Goal: Information Seeking & Learning: Check status

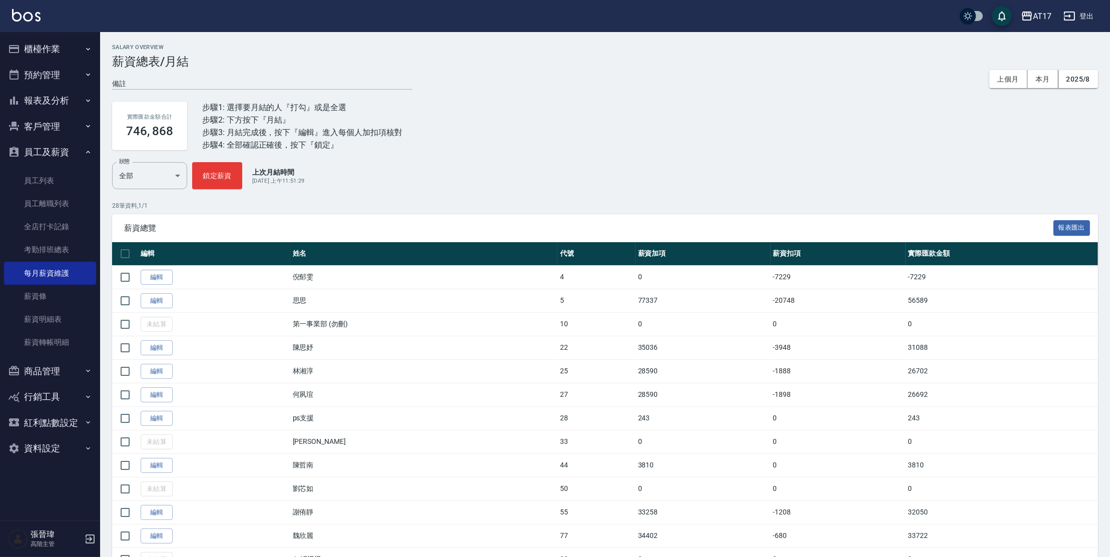
click at [67, 99] on button "報表及分析" at bounding box center [50, 101] width 92 height 26
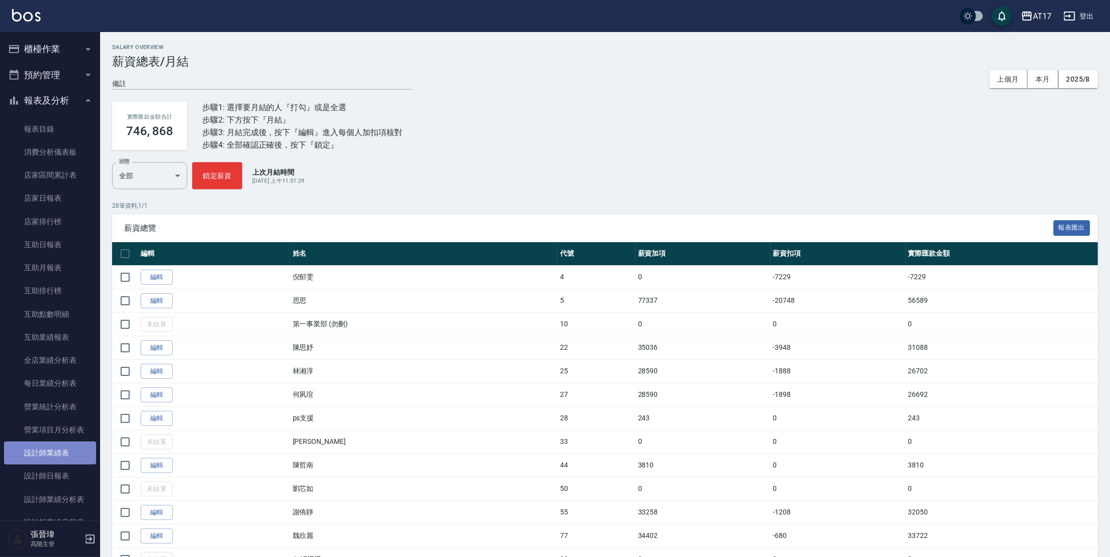
click at [54, 457] on link "設計師業績表" at bounding box center [50, 452] width 92 height 23
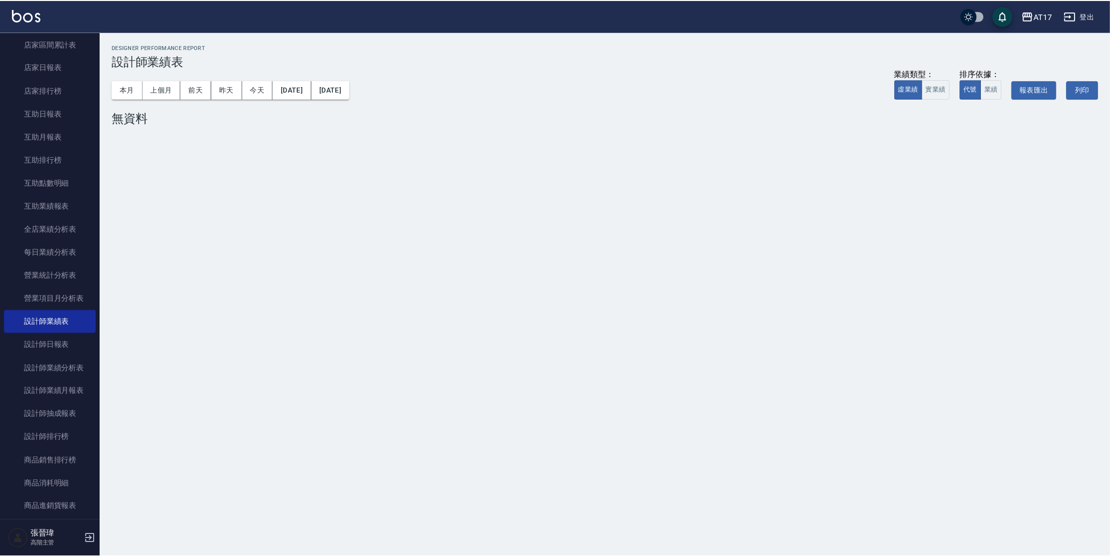
scroll to position [145, 0]
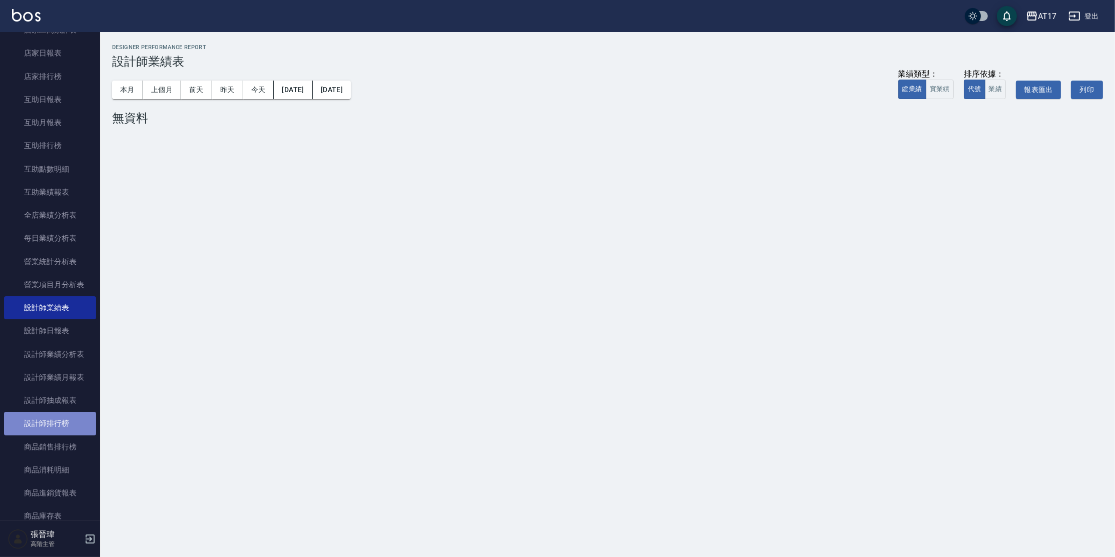
click at [56, 418] on link "設計師排行榜" at bounding box center [50, 423] width 92 height 23
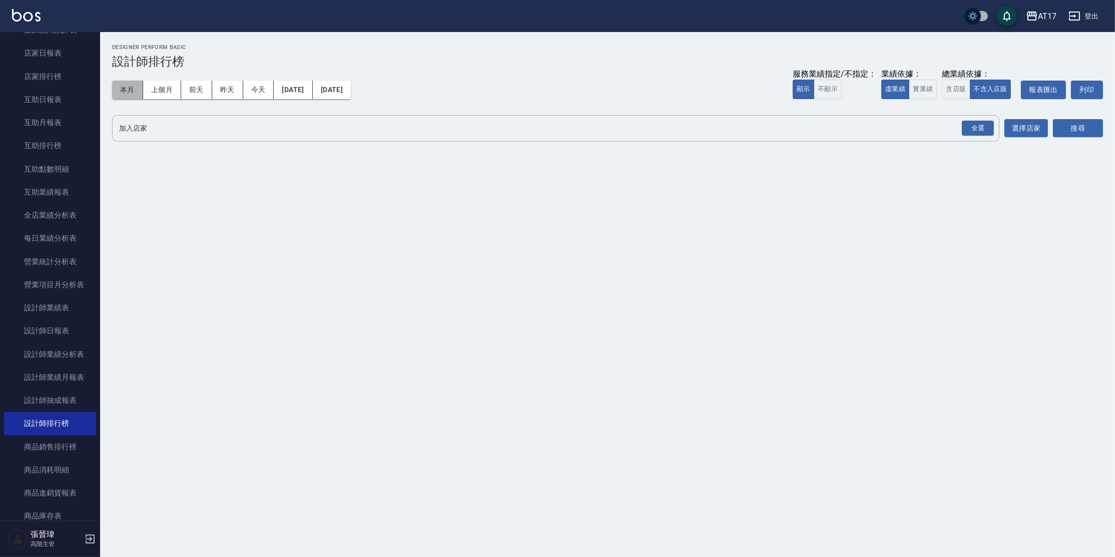
click at [136, 87] on button "本月" at bounding box center [127, 90] width 31 height 19
click at [174, 89] on button "上個月" at bounding box center [162, 90] width 38 height 19
click at [912, 87] on button "實業績" at bounding box center [923, 90] width 28 height 20
click at [968, 123] on div "全選" at bounding box center [978, 129] width 32 height 16
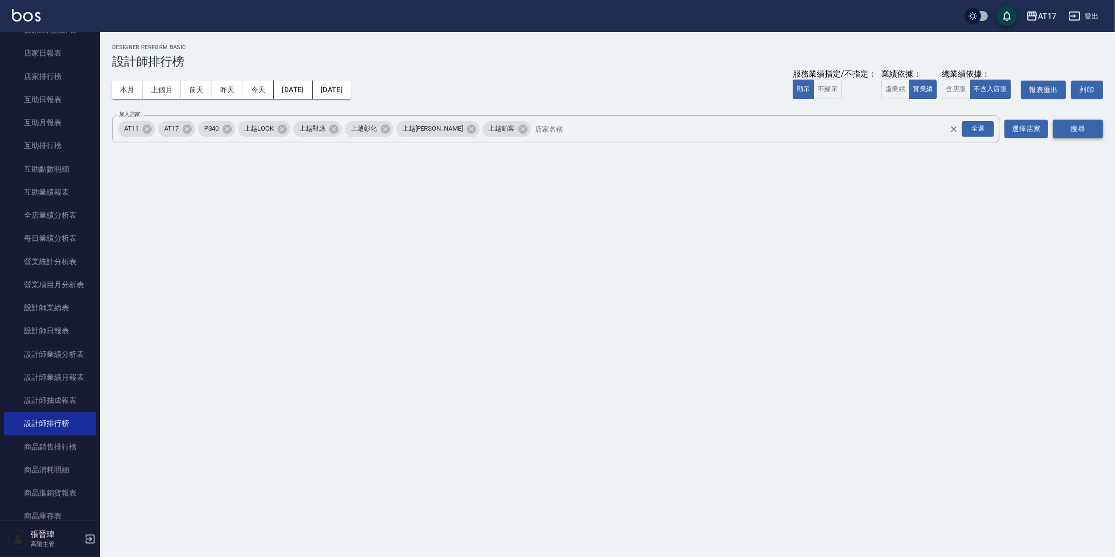
click at [1077, 131] on button "搜尋" at bounding box center [1078, 129] width 50 height 19
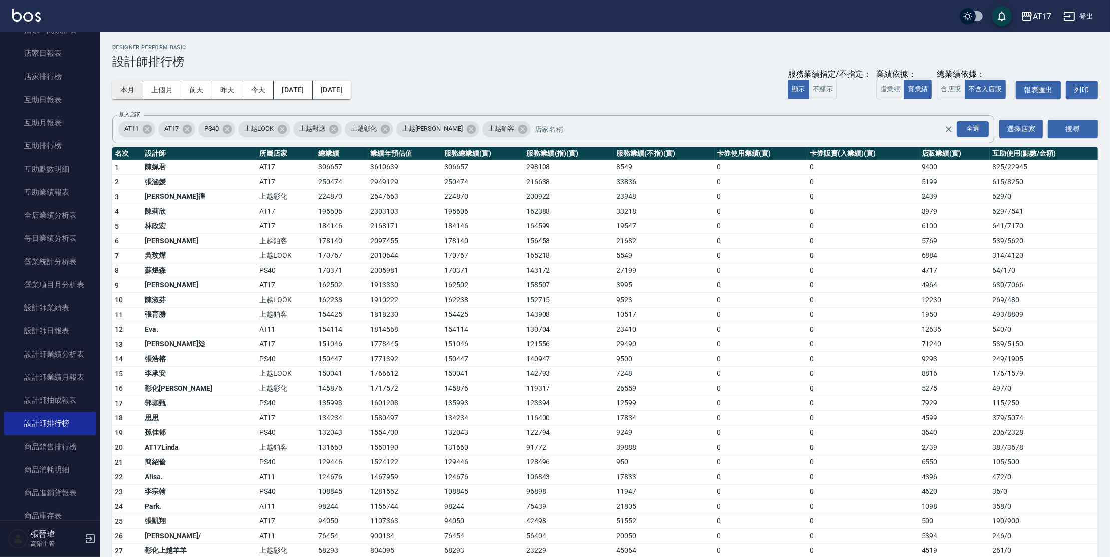
click at [122, 96] on button "本月" at bounding box center [127, 90] width 31 height 19
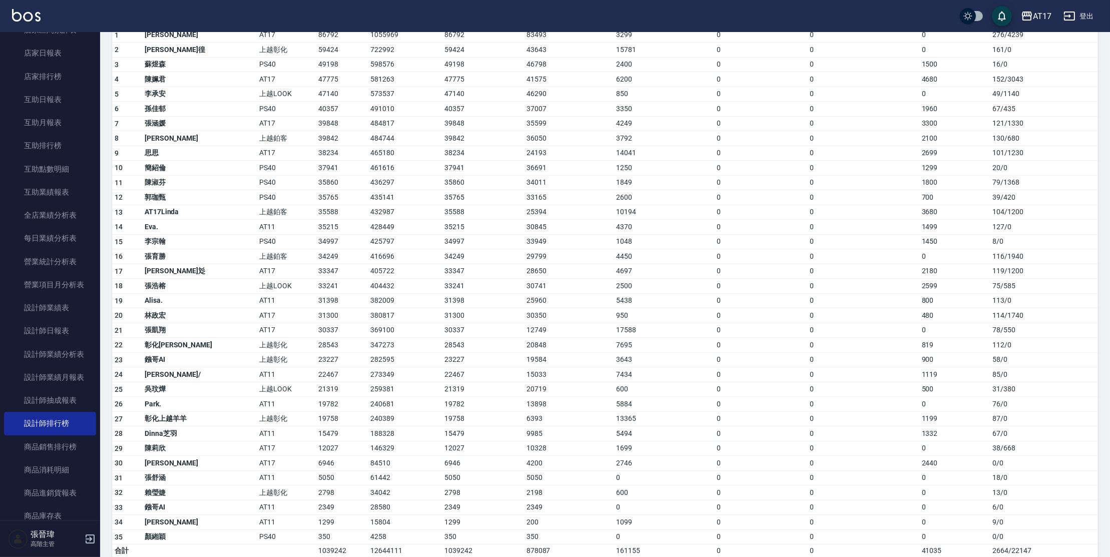
scroll to position [142, 0]
